Goal: Task Accomplishment & Management: Manage account settings

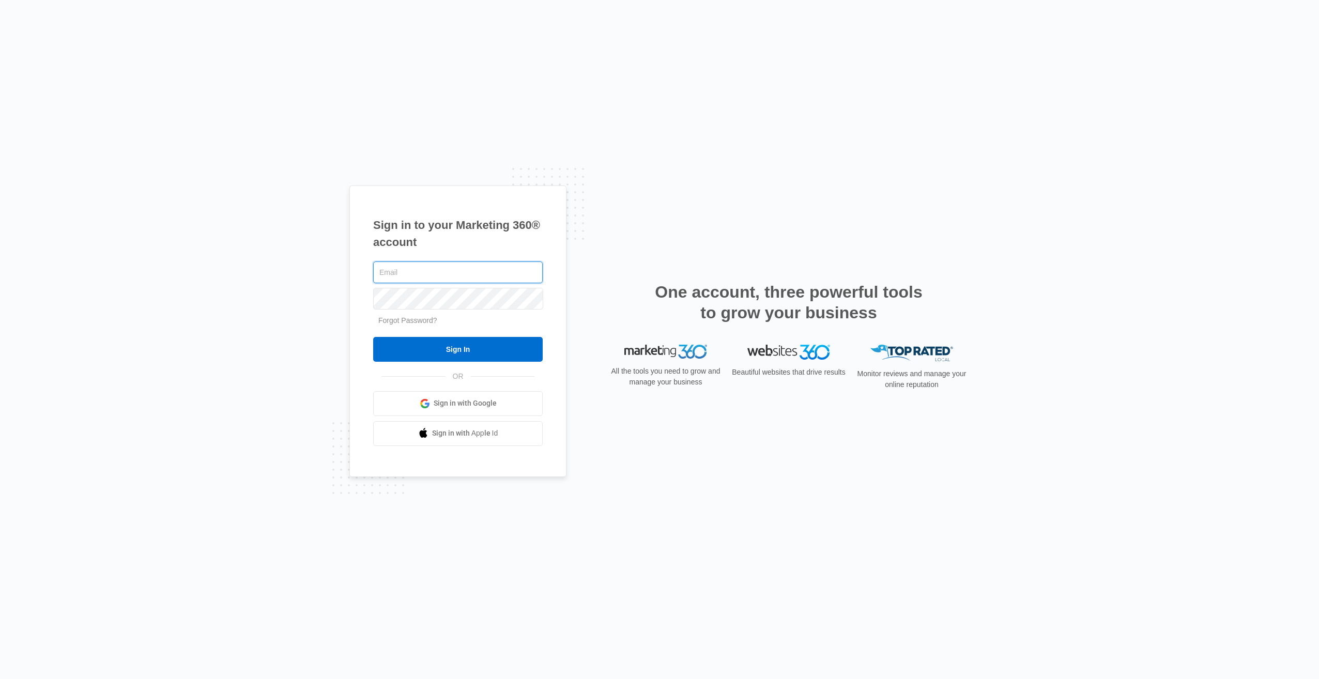
type input "[EMAIL_ADDRESS][DOMAIN_NAME]"
click at [746, 236] on div "Sign in to your Marketing 360® account enviromaxxpest@gmail.com Forgot Password…" at bounding box center [659, 340] width 620 height 308
click at [466, 354] on input "Sign In" at bounding box center [458, 349] width 170 height 25
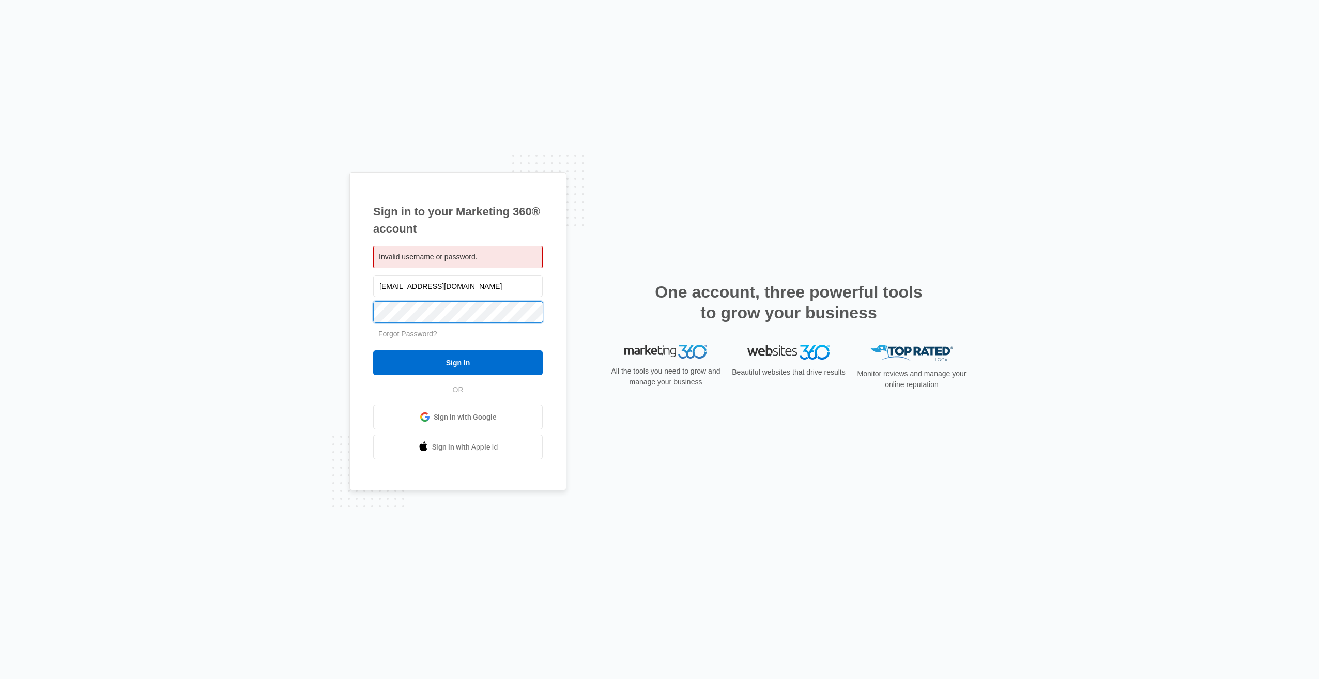
click at [371, 308] on div "Sign in to your Marketing 360® account Invalid username or password. [EMAIL_ADD…" at bounding box center [457, 331] width 217 height 319
click at [373, 350] on input "Sign In" at bounding box center [458, 362] width 170 height 25
click at [461, 358] on input "Sign In" at bounding box center [458, 362] width 170 height 25
click at [418, 333] on link "Forgot Password?" at bounding box center [407, 334] width 59 height 8
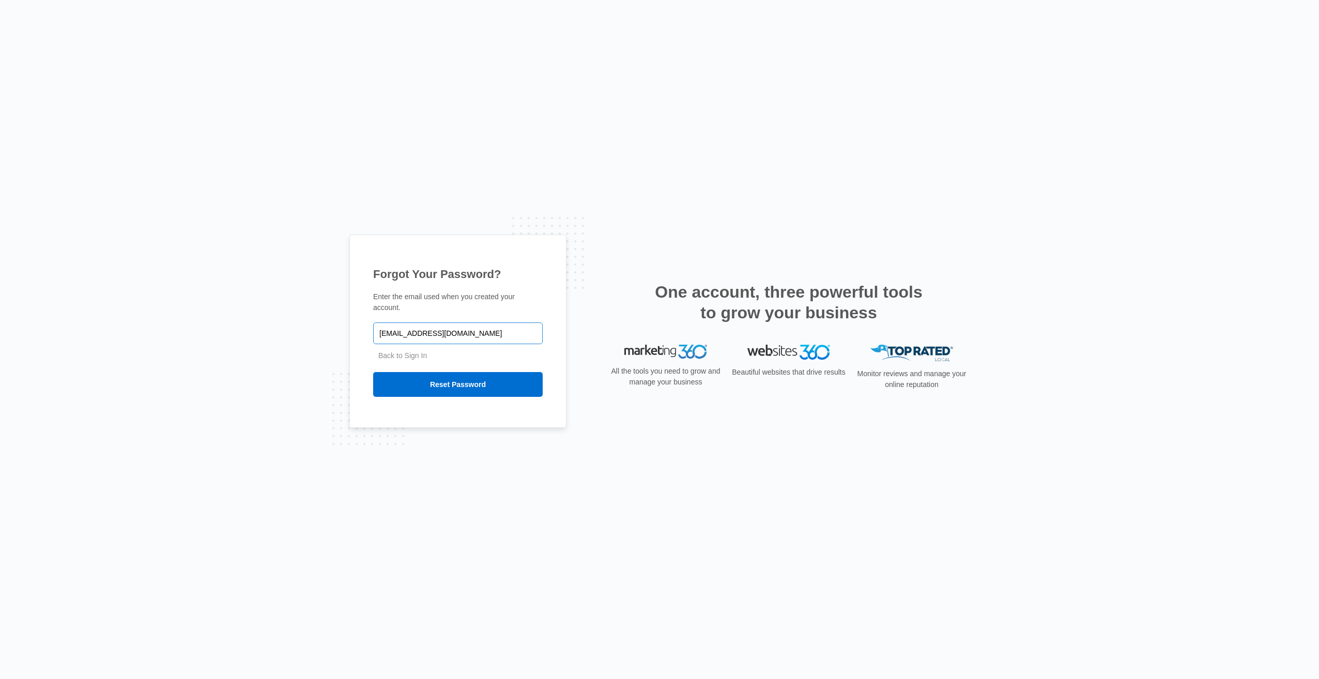
type input "[EMAIL_ADDRESS][DOMAIN_NAME]"
click at [373, 372] on input "Reset Password" at bounding box center [458, 384] width 170 height 25
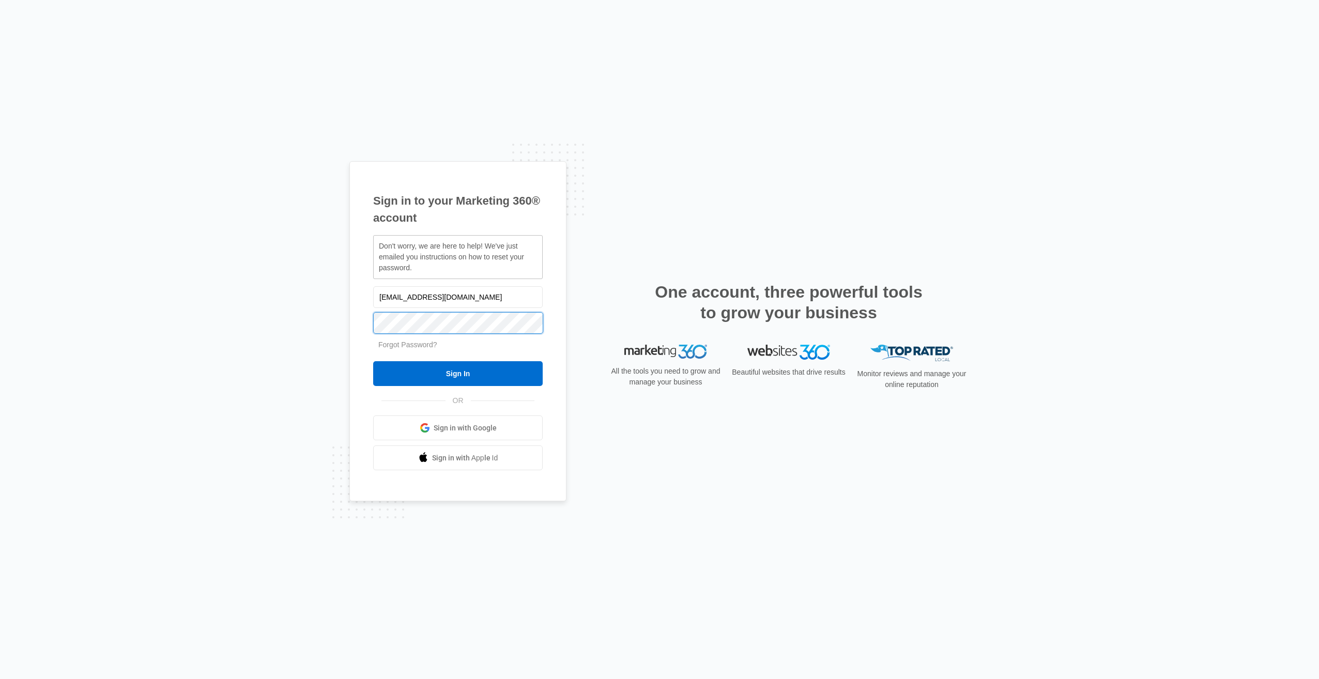
click at [366, 324] on div "Sign in to your Marketing 360® account Don't worry, we are here to help! We've …" at bounding box center [457, 331] width 217 height 341
click at [631, 226] on div "Sign in to your Marketing 360® account Don't worry, we are here to help! We've …" at bounding box center [659, 339] width 620 height 357
click at [412, 343] on link "Forgot Password?" at bounding box center [407, 345] width 59 height 8
